Goal: Transaction & Acquisition: Purchase product/service

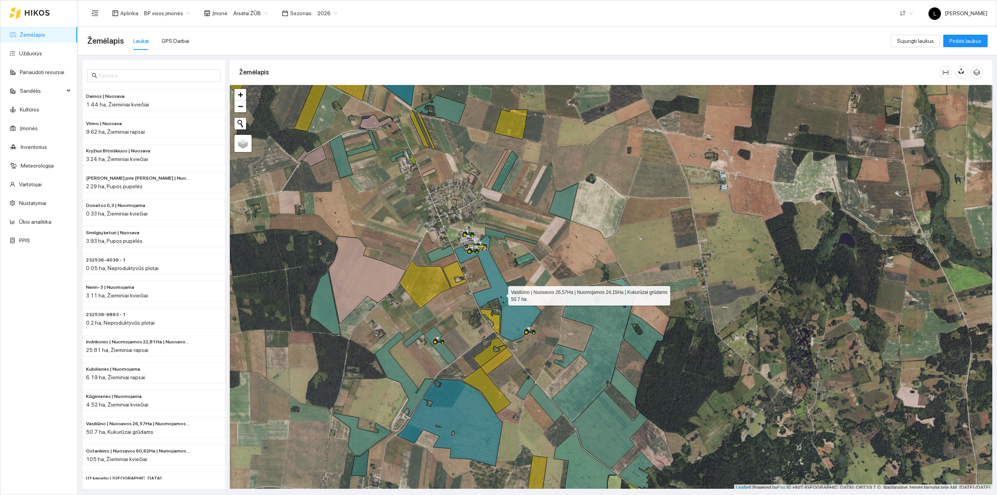
scroll to position [2, 0]
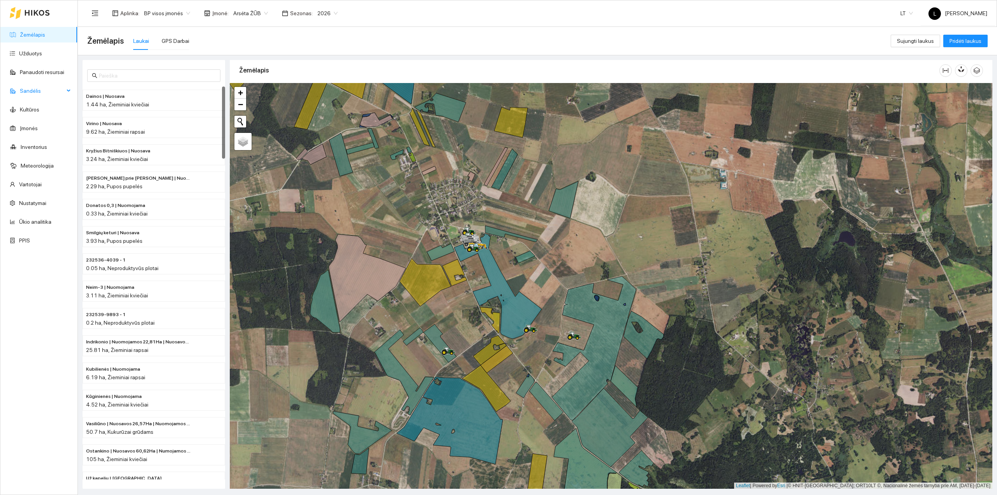
click at [36, 95] on span "Sandėlis" at bounding box center [42, 91] width 44 height 16
click at [29, 126] on link "Trąšos" at bounding box center [27, 128] width 16 height 6
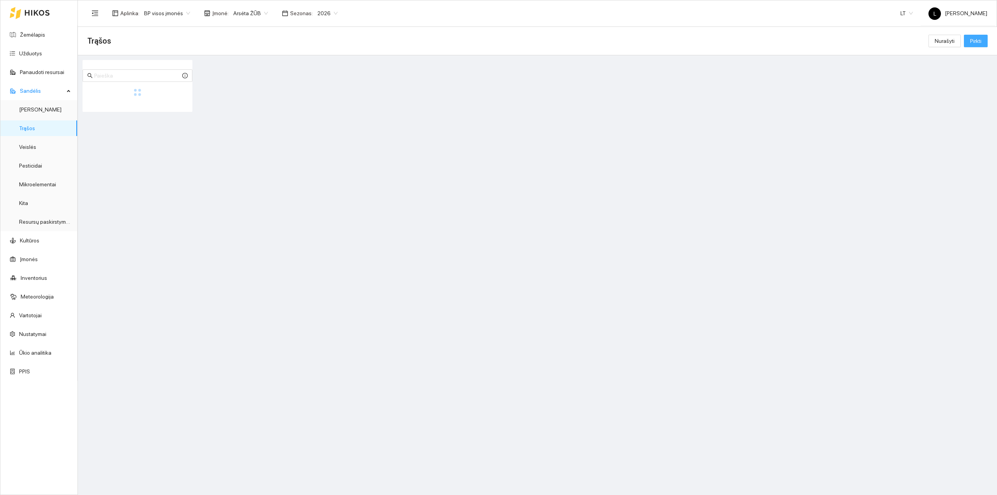
click at [980, 42] on span "Pirkti" at bounding box center [975, 41] width 11 height 9
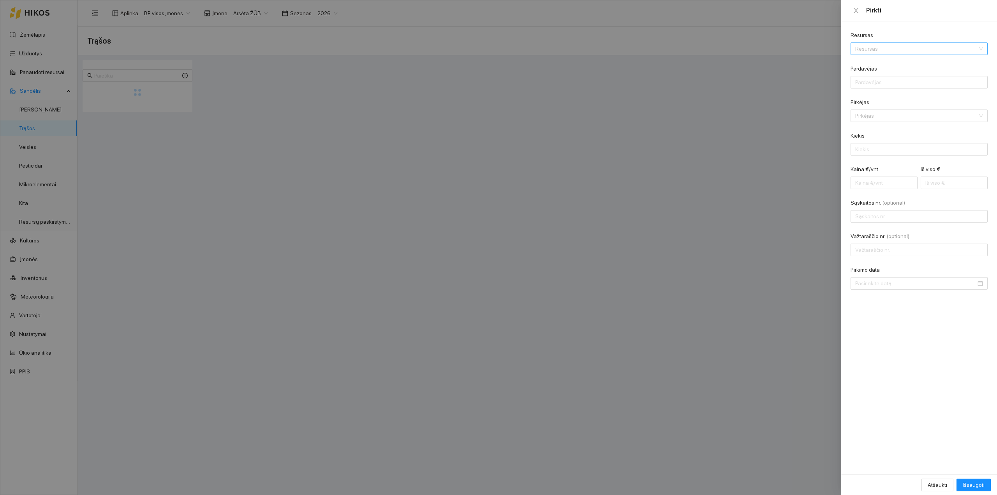
click at [910, 49] on input "Resursas" at bounding box center [916, 49] width 122 height 12
type input "ach"
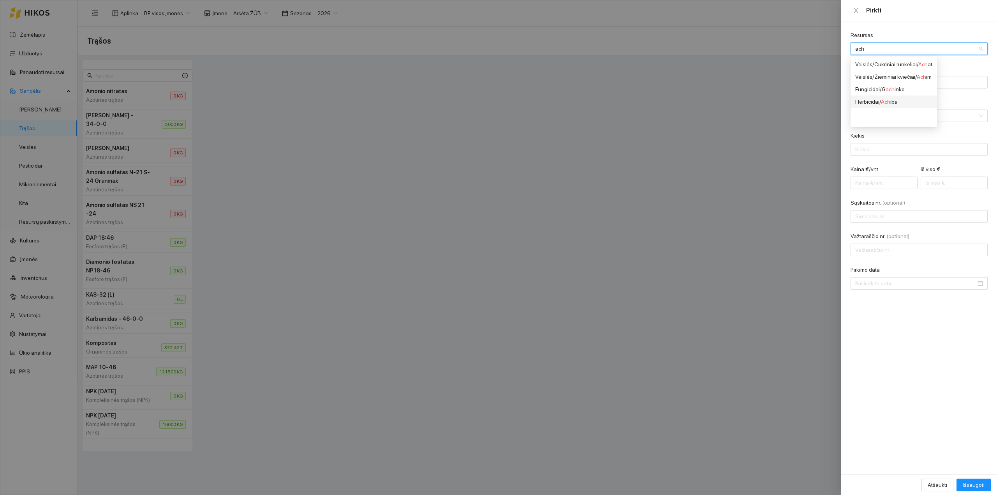
click at [897, 102] on div "Herbicidai / Ach iba" at bounding box center [893, 101] width 77 height 9
click at [902, 81] on input "Pardavėjas" at bounding box center [919, 82] width 137 height 12
type input "AB "Linas Agro""
click at [891, 111] on input "Pirkėjas" at bounding box center [916, 116] width 122 height 12
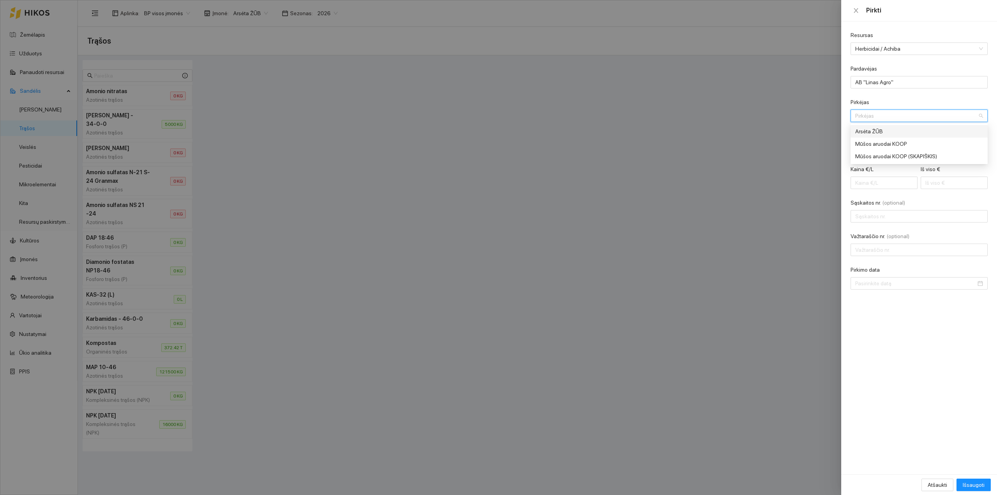
click at [876, 134] on div "Arsėta ŽŪB" at bounding box center [913, 131] width 117 height 9
click at [877, 153] on input "Kiekis" at bounding box center [913, 149] width 125 height 12
type input "30"
type input "0.20"
type input "6"
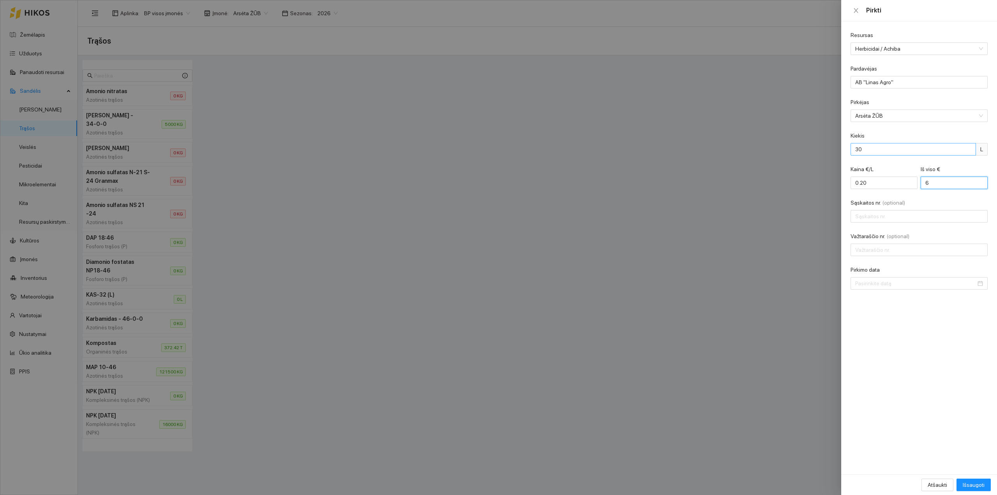
type input "2.00"
type input "60"
type input "20.00"
type input "600"
type input "LAC0108119"
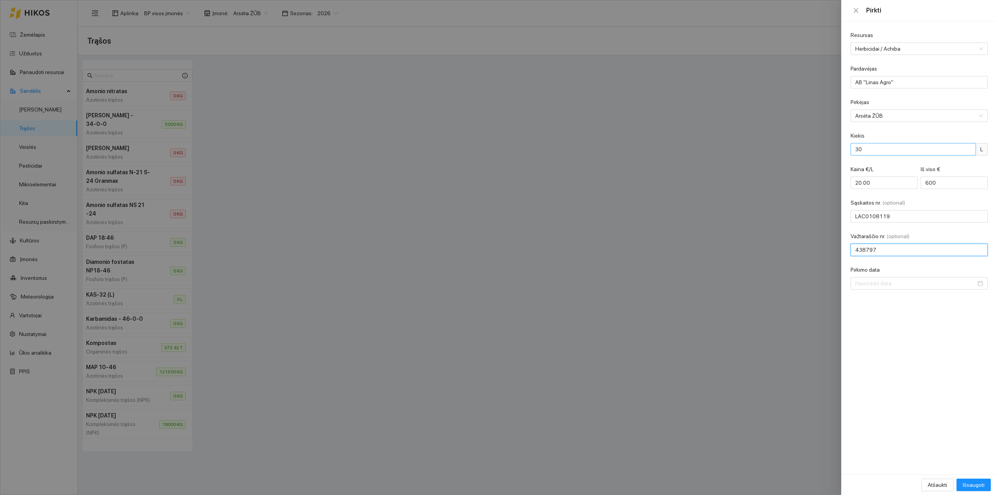
type input "438797"
click at [894, 286] on input "Pirkimo data" at bounding box center [915, 283] width 121 height 9
type input "[DATE]"
click at [891, 351] on div "17" at bounding box center [890, 352] width 9 height 9
click at [975, 483] on span "Išsaugoti" at bounding box center [974, 484] width 22 height 9
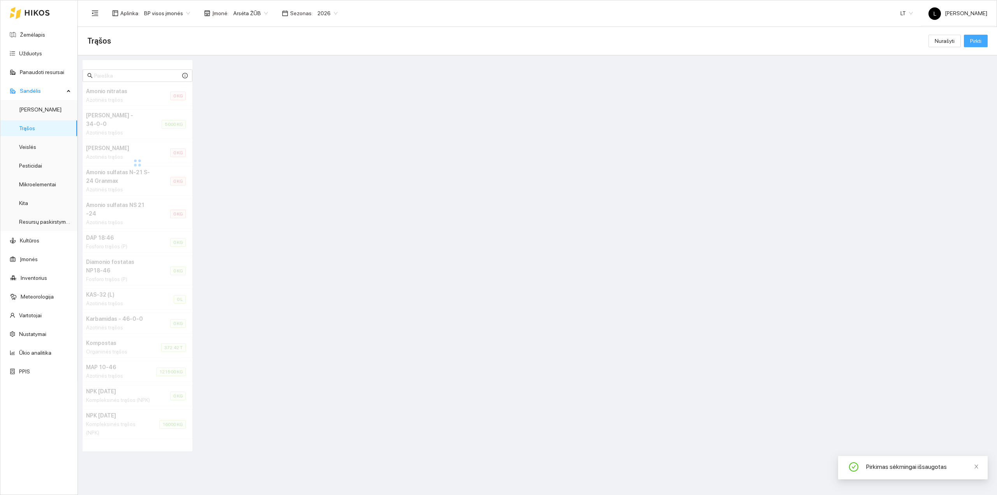
click at [974, 39] on span "Pirkti" at bounding box center [975, 41] width 11 height 9
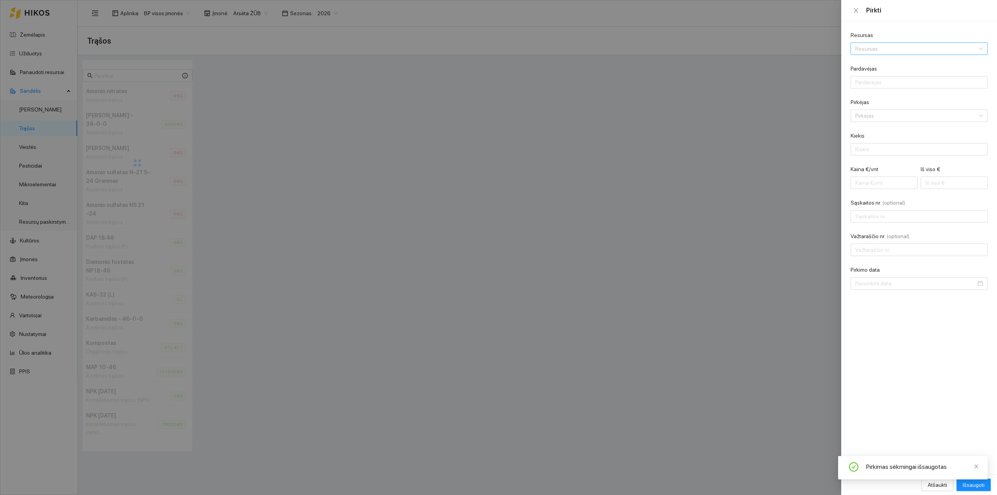
click at [869, 50] on input "Resursas" at bounding box center [916, 49] width 122 height 12
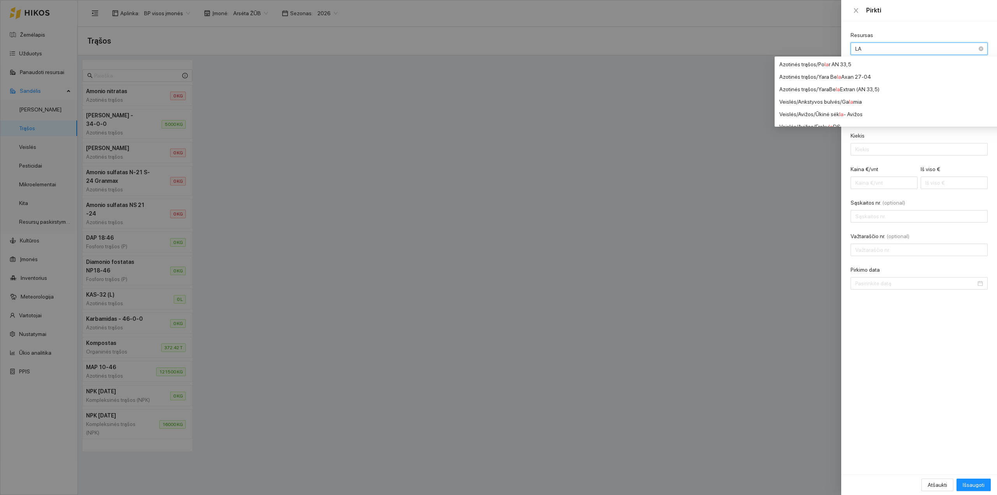
type input "L"
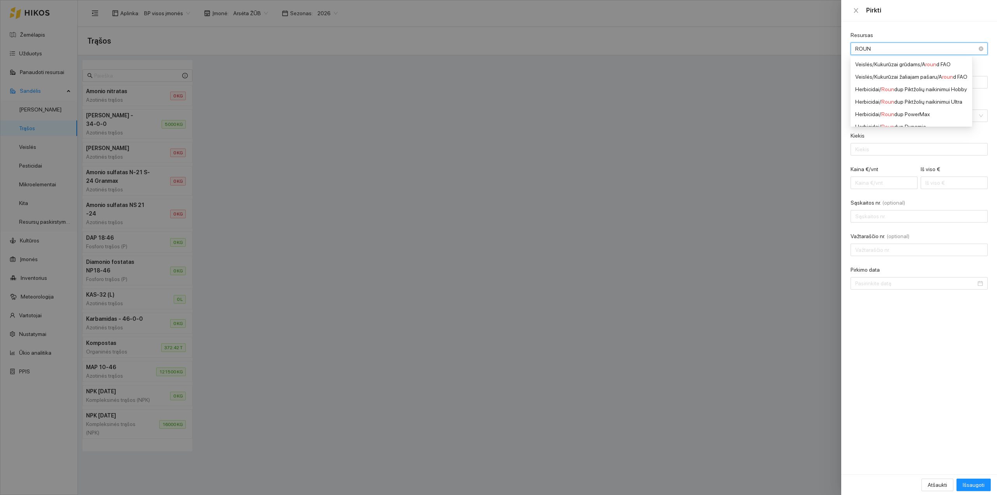
type input "ROUND"
click at [907, 111] on div "Herbicidai / Round up PowerMax" at bounding box center [911, 114] width 112 height 9
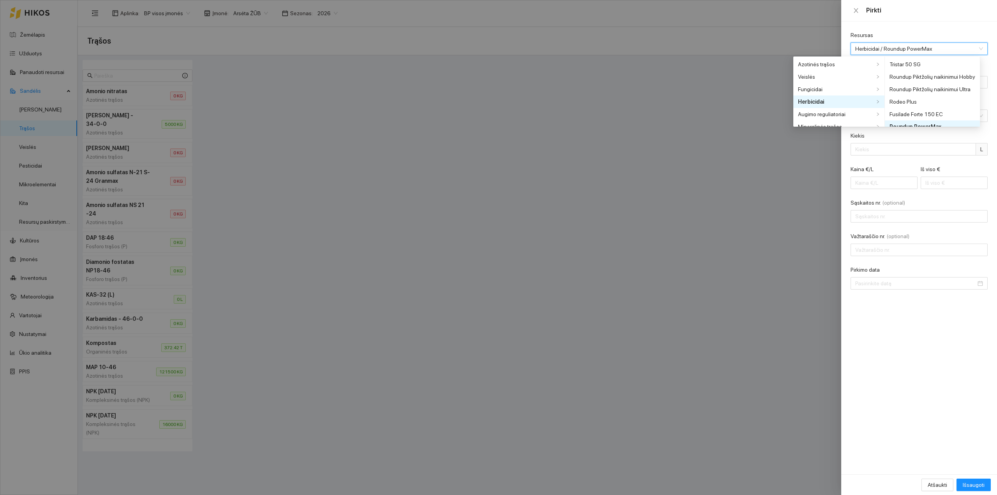
scroll to position [6, 0]
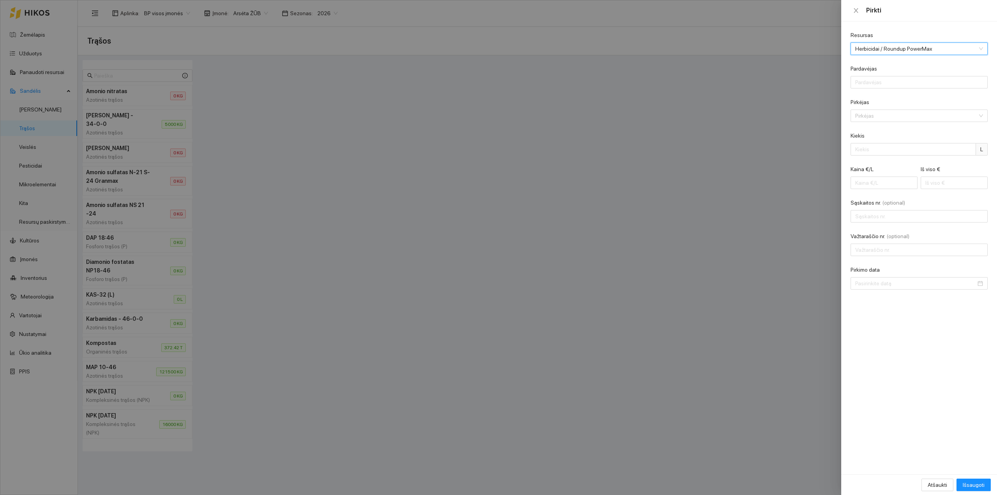
click at [897, 69] on div "Pardavėjas" at bounding box center [919, 70] width 137 height 12
click at [892, 84] on input "Pardavėjas" at bounding box center [919, 82] width 137 height 12
type input "AB "Linas Agro""
click at [895, 118] on input "Pirkėjas" at bounding box center [916, 116] width 122 height 12
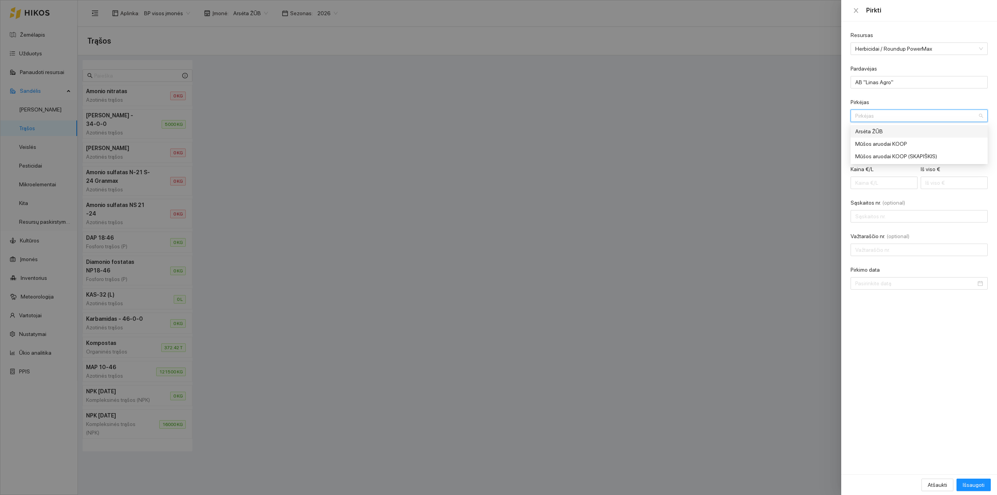
click at [893, 128] on div "Arsėta ŽŪB" at bounding box center [913, 131] width 117 height 9
click at [898, 147] on input "Kiekis" at bounding box center [913, 149] width 125 height 12
type input "60"
type input "0.12"
type input "7"
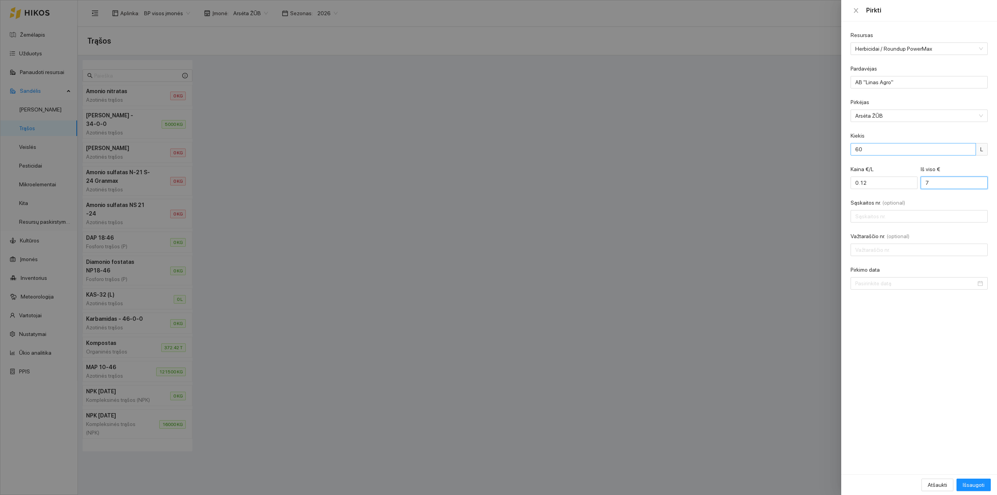
type input "1.27"
type input "76"
type input "12.80"
type input "768"
type input "LAC0108119"
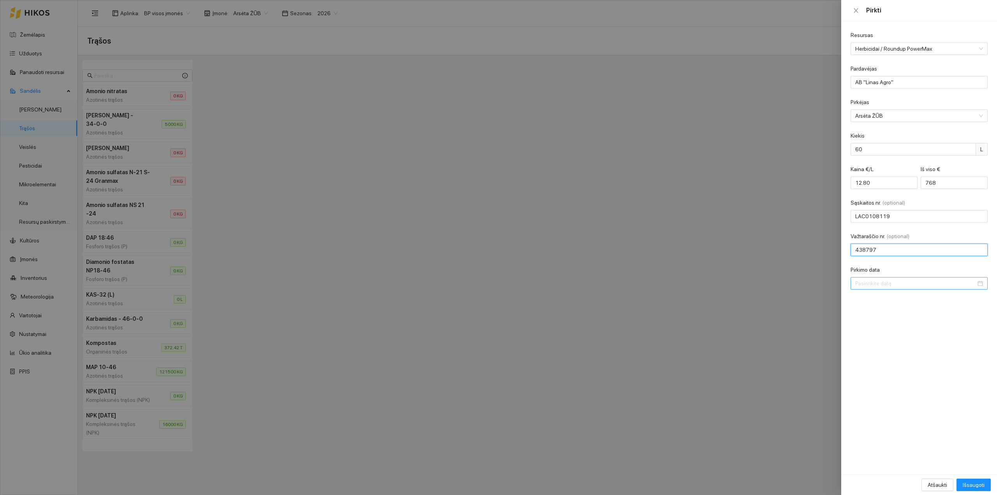
type input "438797"
click at [865, 284] on input "Pirkimo data" at bounding box center [915, 283] width 121 height 9
type input "[DATE]"
click at [892, 352] on div "17" at bounding box center [890, 352] width 9 height 9
click at [968, 485] on span "Išsaugoti" at bounding box center [974, 484] width 22 height 9
